Goal: Task Accomplishment & Management: Use online tool/utility

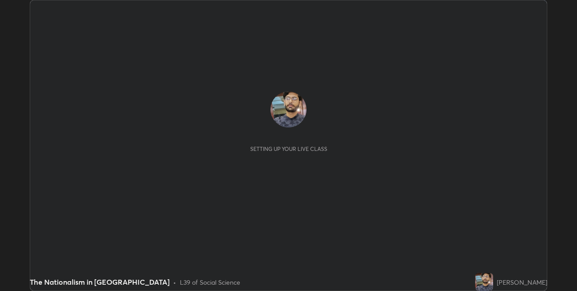
scroll to position [291, 577]
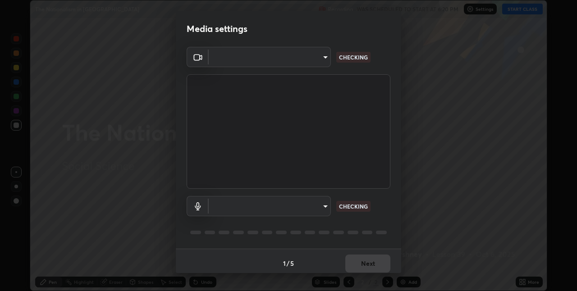
type input "17d47b9a8e6a43c8ebdd6aac700522dacaa6e58ec5f16407bca00d40e6ab781c"
click at [262, 206] on body "Erase all The Nationalism in [GEOGRAPHIC_DATA] Recording WAS SCHEDULED TO START…" at bounding box center [288, 145] width 577 height 291
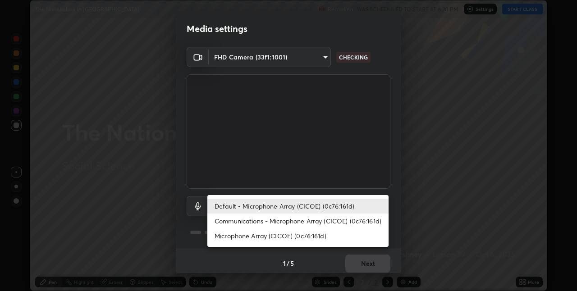
click at [260, 222] on li "Communications - Microphone Array (CICOE) (0c76:161d)" at bounding box center [297, 221] width 181 height 15
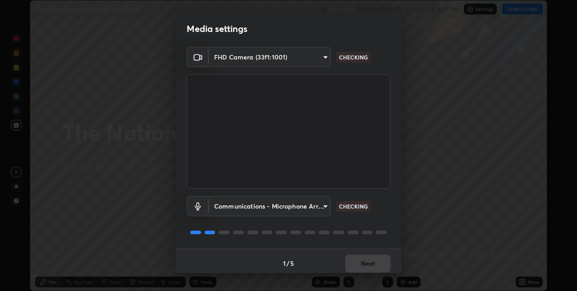
click at [263, 211] on body "Erase all The Nationalism in [GEOGRAPHIC_DATA] Recording WAS SCHEDULED TO START…" at bounding box center [288, 145] width 577 height 291
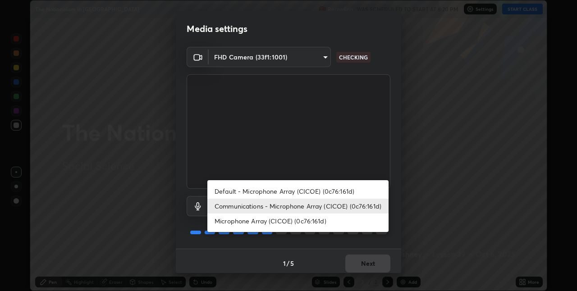
click at [260, 192] on li "Default - Microphone Array (CICOE) (0c76:161d)" at bounding box center [297, 191] width 181 height 15
type input "default"
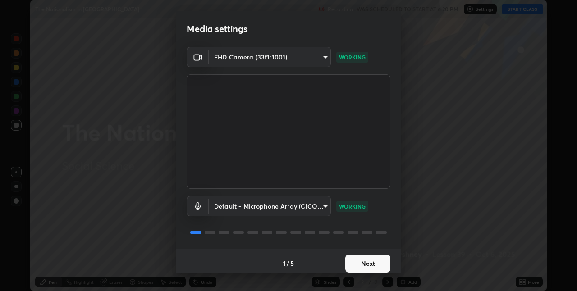
click at [354, 265] on button "Next" at bounding box center [367, 264] width 45 height 18
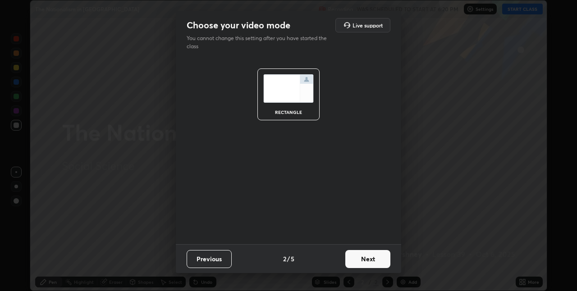
click at [355, 265] on button "Next" at bounding box center [367, 259] width 45 height 18
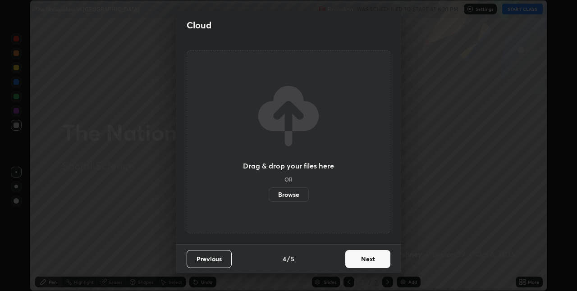
click at [357, 266] on button "Next" at bounding box center [367, 259] width 45 height 18
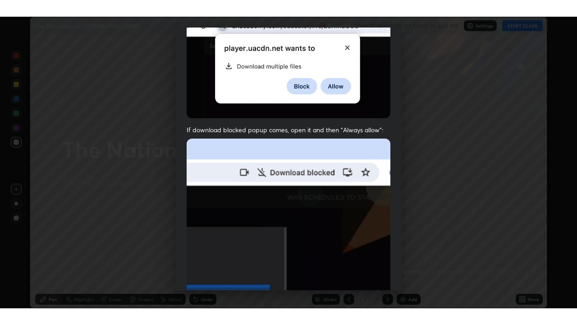
scroll to position [188, 0]
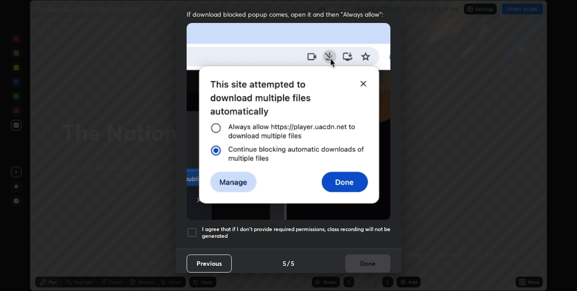
click at [190, 229] on div at bounding box center [192, 232] width 11 height 11
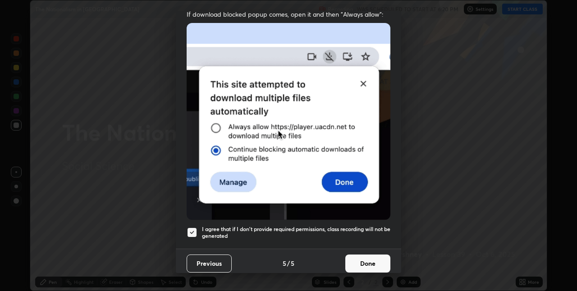
click at [365, 261] on button "Done" at bounding box center [367, 264] width 45 height 18
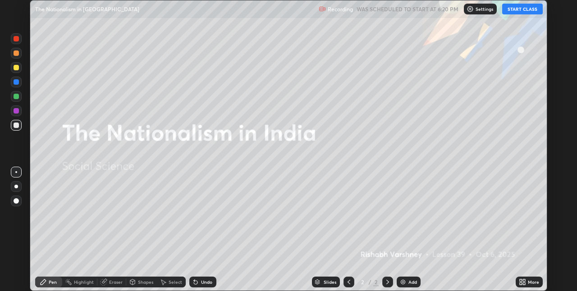
click at [523, 283] on icon at bounding box center [524, 284] width 2 height 2
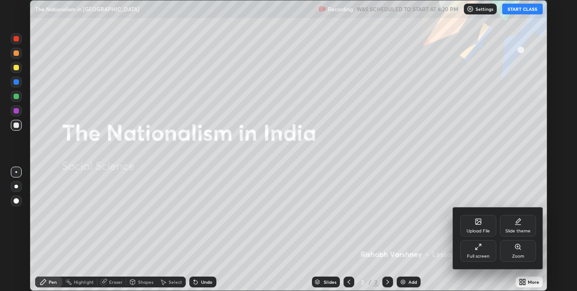
click at [477, 251] on div "Full screen" at bounding box center [478, 251] width 36 height 22
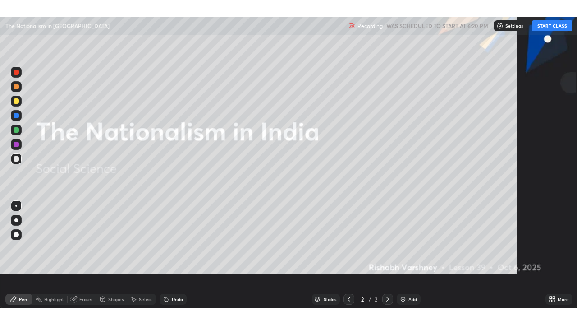
scroll to position [325, 577]
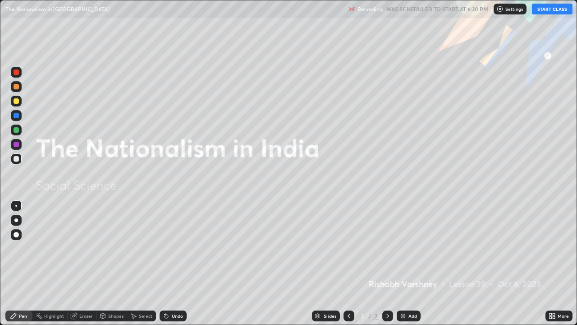
click at [547, 14] on button "START CLASS" at bounding box center [552, 9] width 41 height 11
click at [546, 9] on button "START CLASS" at bounding box center [552, 9] width 41 height 11
click at [547, 8] on button "START CLASS" at bounding box center [552, 9] width 41 height 11
click at [546, 8] on button "START CLASS" at bounding box center [552, 9] width 41 height 11
click at [405, 291] on img at bounding box center [402, 315] width 7 height 7
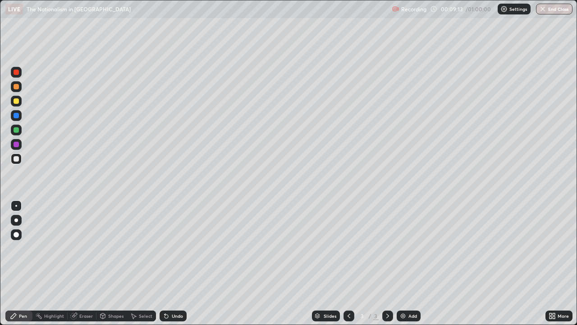
click at [410, 291] on div "Add" at bounding box center [412, 315] width 9 height 5
click at [409, 291] on div "Add" at bounding box center [412, 315] width 9 height 5
click at [84, 291] on div "Eraser" at bounding box center [86, 315] width 14 height 5
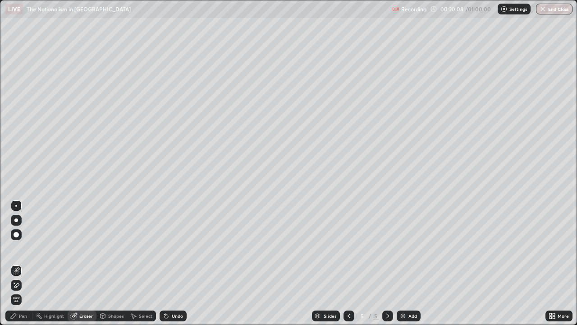
click at [21, 291] on div "Pen" at bounding box center [23, 315] width 8 height 5
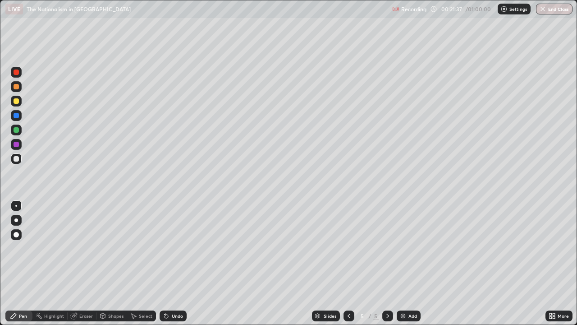
click at [412, 291] on div "Add" at bounding box center [412, 315] width 9 height 5
click at [415, 291] on div "Add" at bounding box center [412, 315] width 9 height 5
click at [555, 14] on button "End Class" at bounding box center [554, 9] width 37 height 11
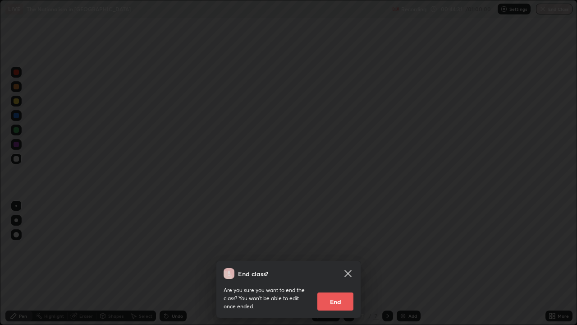
click at [330, 291] on button "End" at bounding box center [335, 301] width 36 height 18
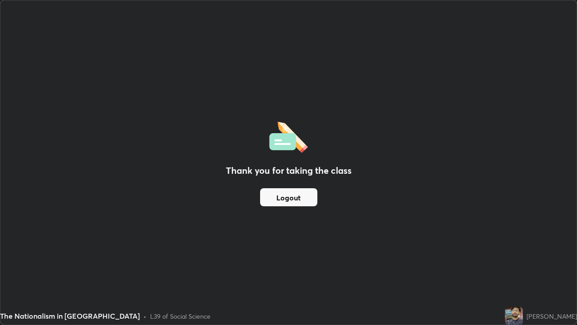
click at [276, 193] on button "Logout" at bounding box center [288, 197] width 57 height 18
